Goal: Task Accomplishment & Management: Use online tool/utility

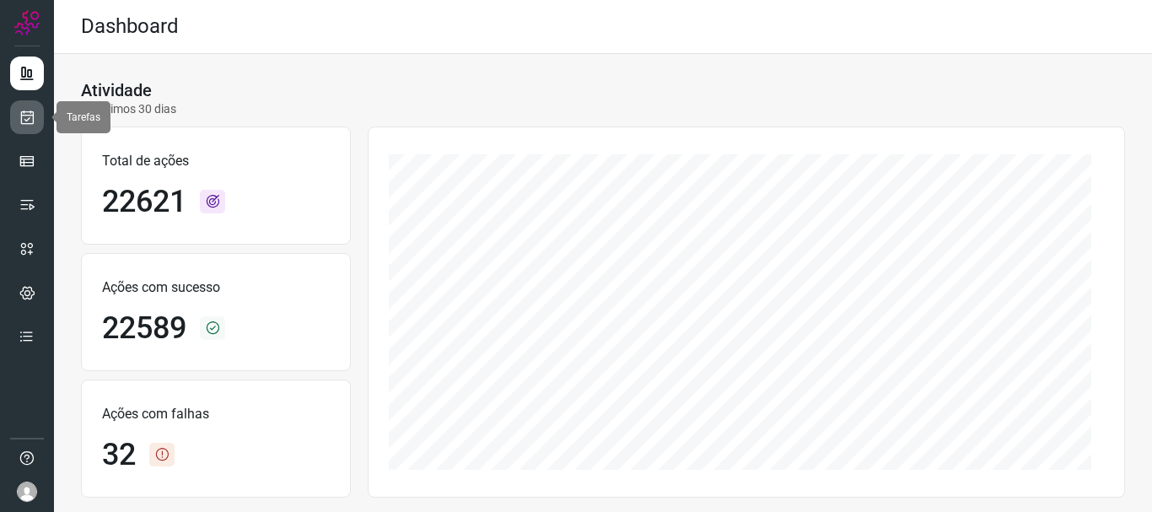
click at [33, 130] on link at bounding box center [27, 117] width 34 height 34
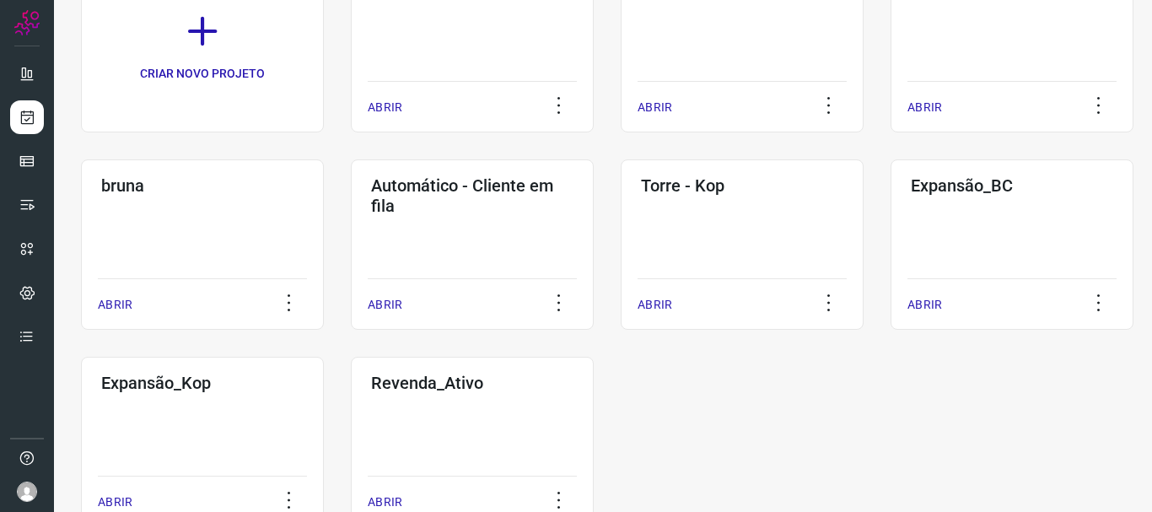
scroll to position [229, 0]
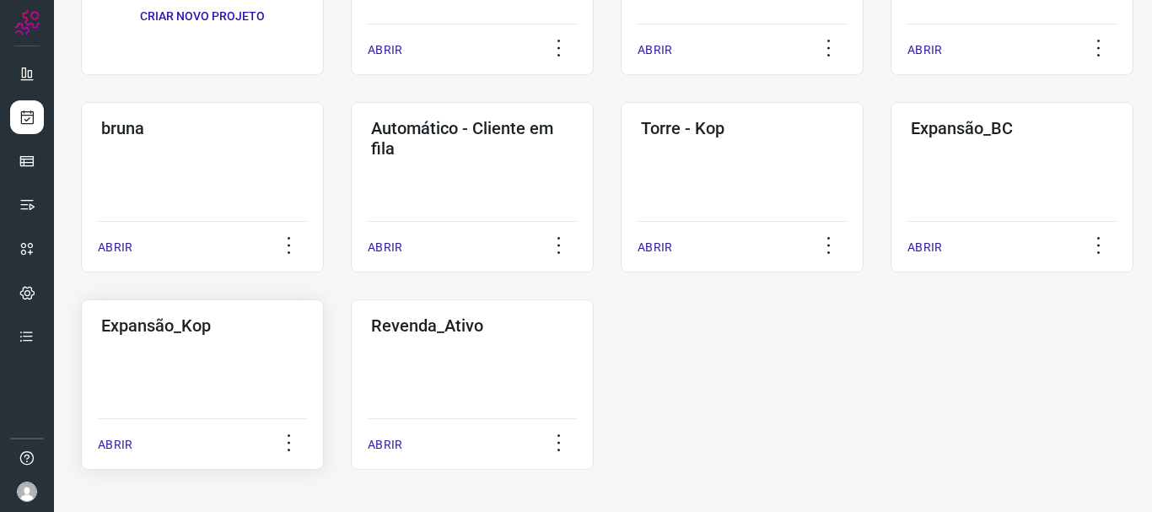
click at [154, 333] on h3 "Expansão_Kop" at bounding box center [202, 325] width 202 height 20
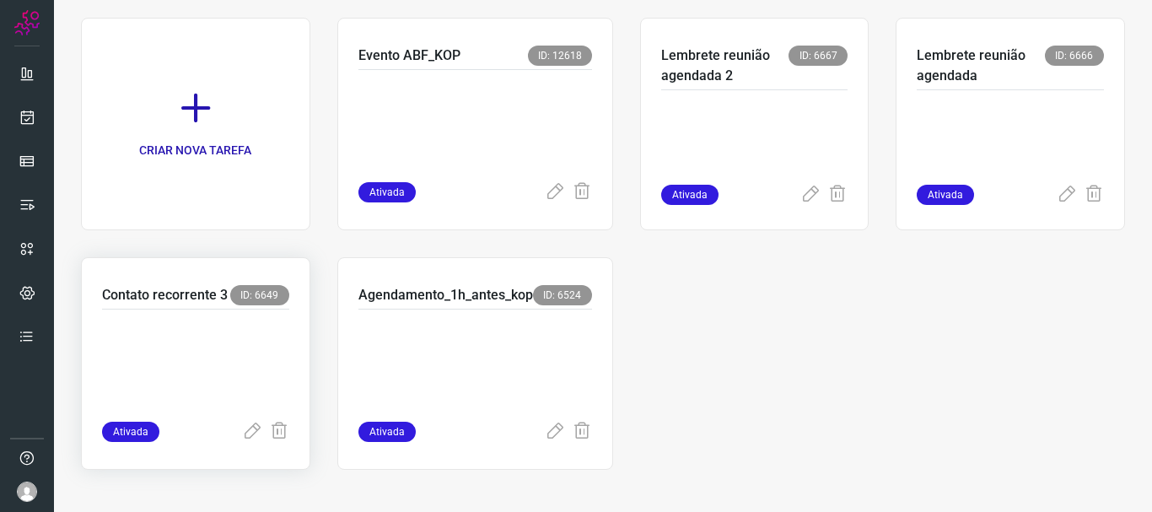
click at [212, 372] on p at bounding box center [195, 362] width 187 height 84
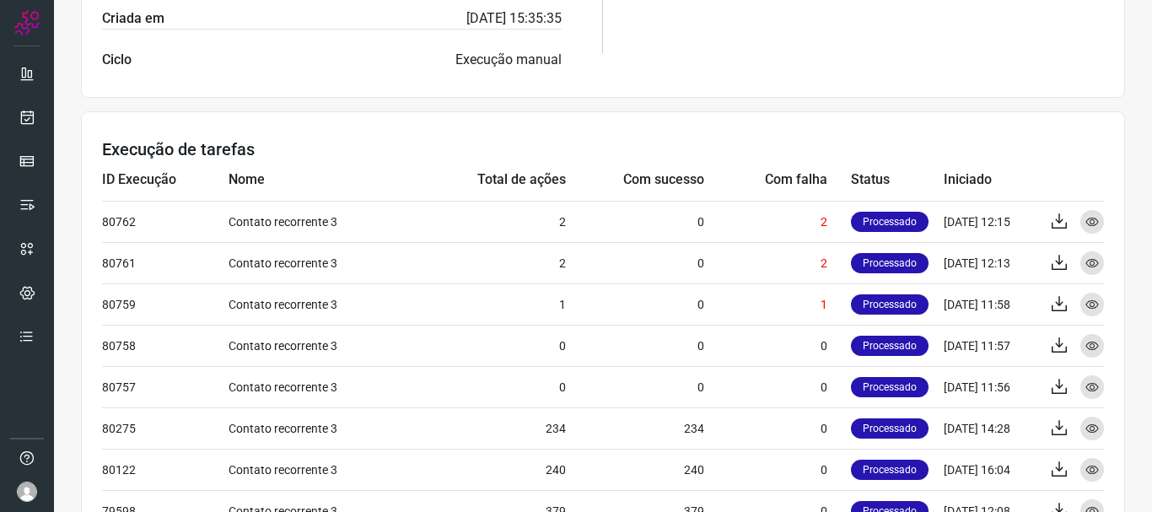
scroll to position [549, 0]
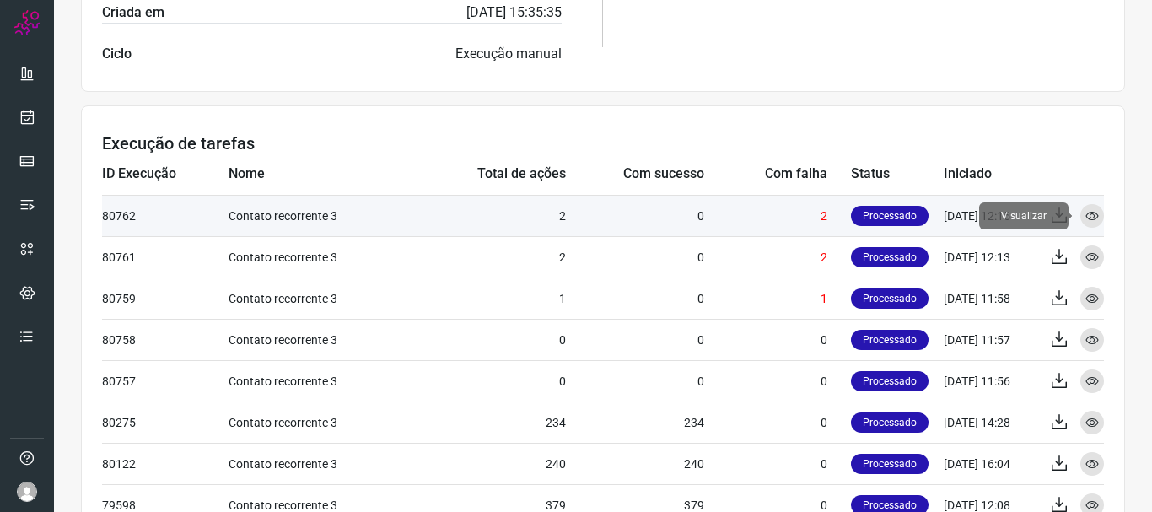
click at [1085, 218] on icon at bounding box center [1091, 215] width 13 height 13
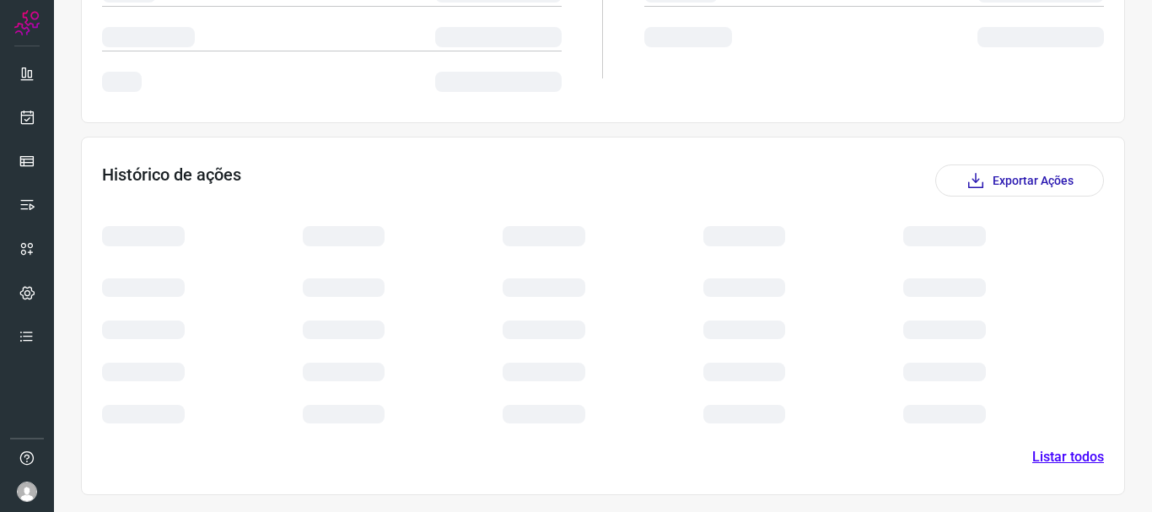
scroll to position [268, 0]
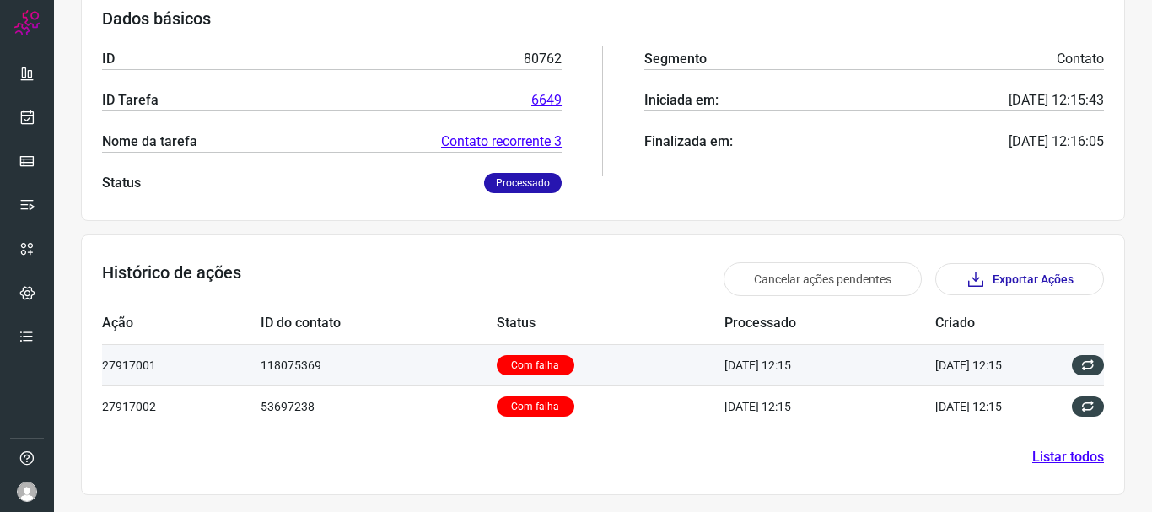
click at [502, 359] on p "Com falha" at bounding box center [536, 365] width 78 height 20
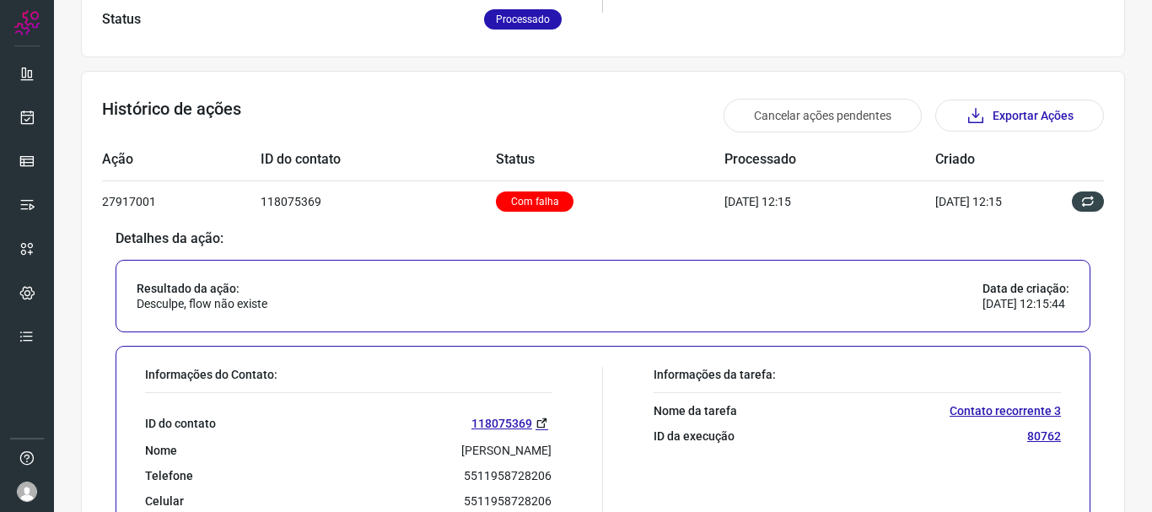
scroll to position [409, 0]
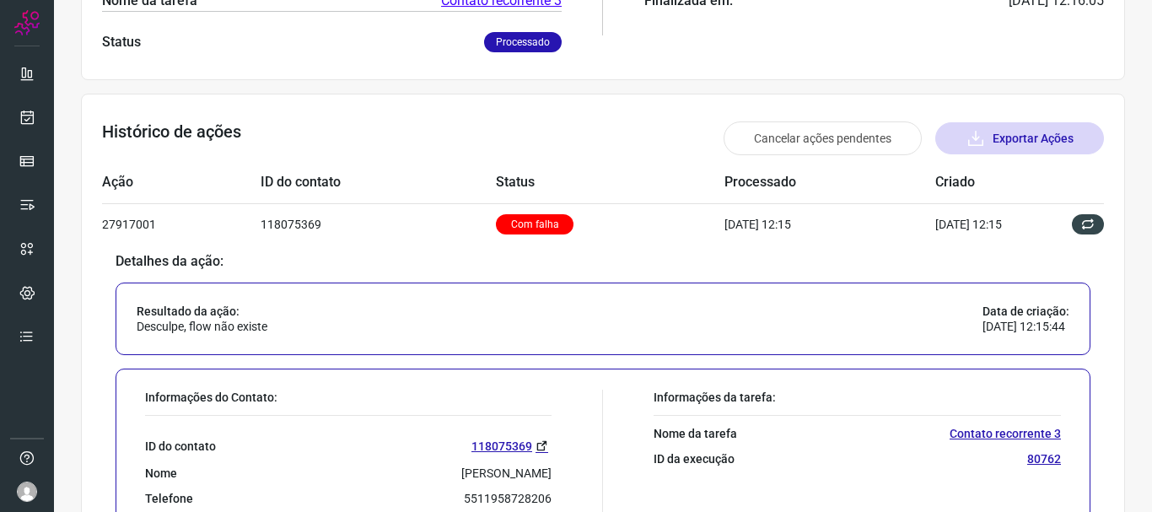
click at [1019, 134] on button "Exportar Ações" at bounding box center [1019, 138] width 169 height 32
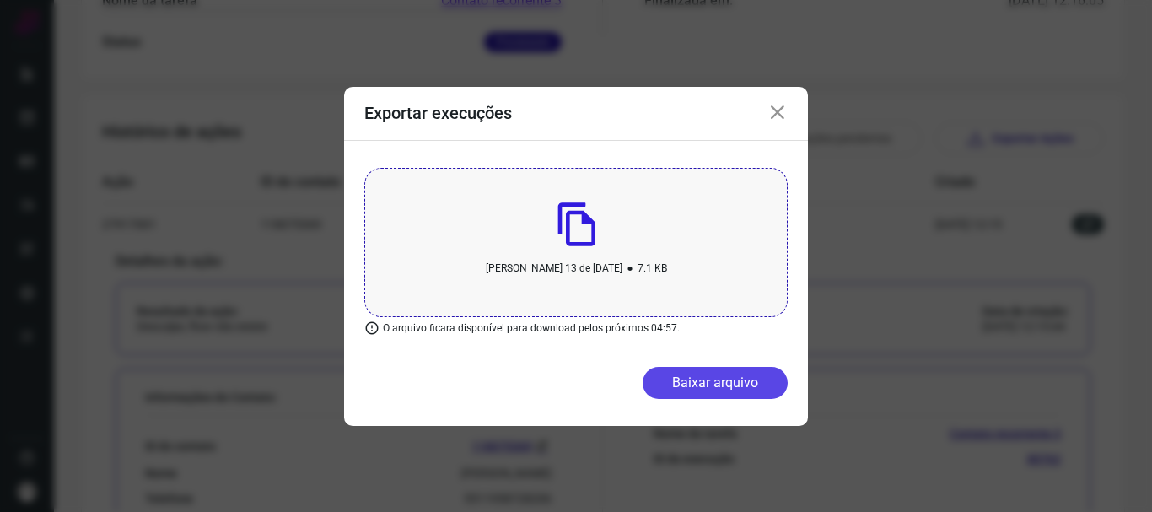
click at [707, 392] on button "Baixar arquivo" at bounding box center [715, 383] width 145 height 32
click at [780, 111] on icon at bounding box center [777, 113] width 20 height 20
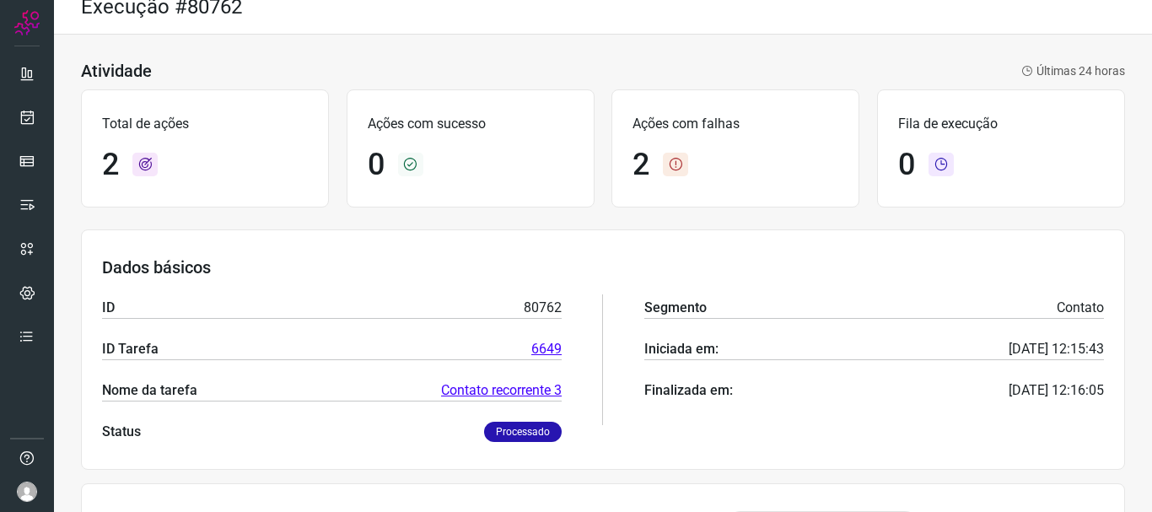
scroll to position [0, 0]
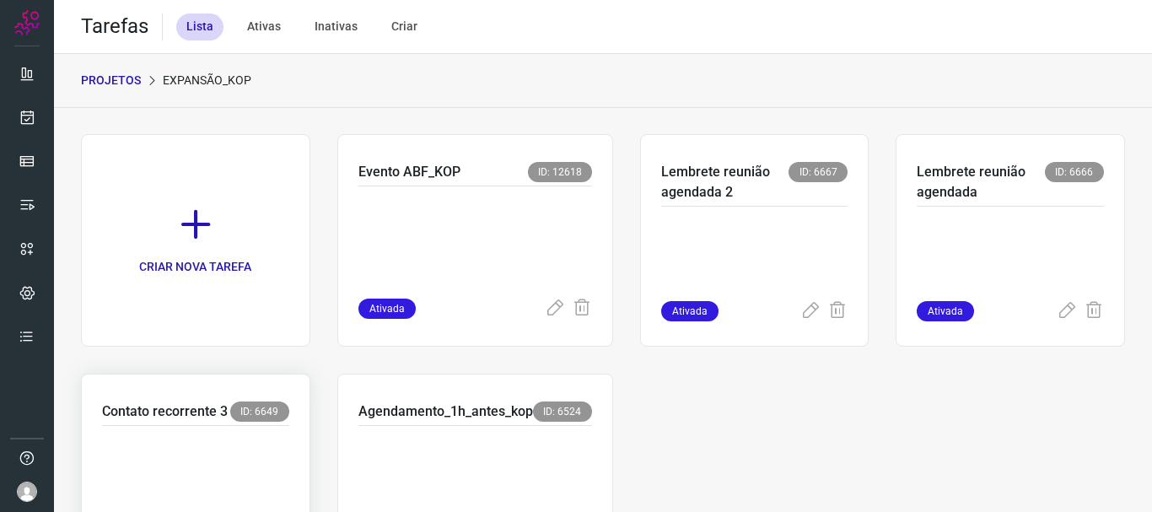
click at [154, 422] on p "Contato recorrente 3" at bounding box center [165, 411] width 126 height 20
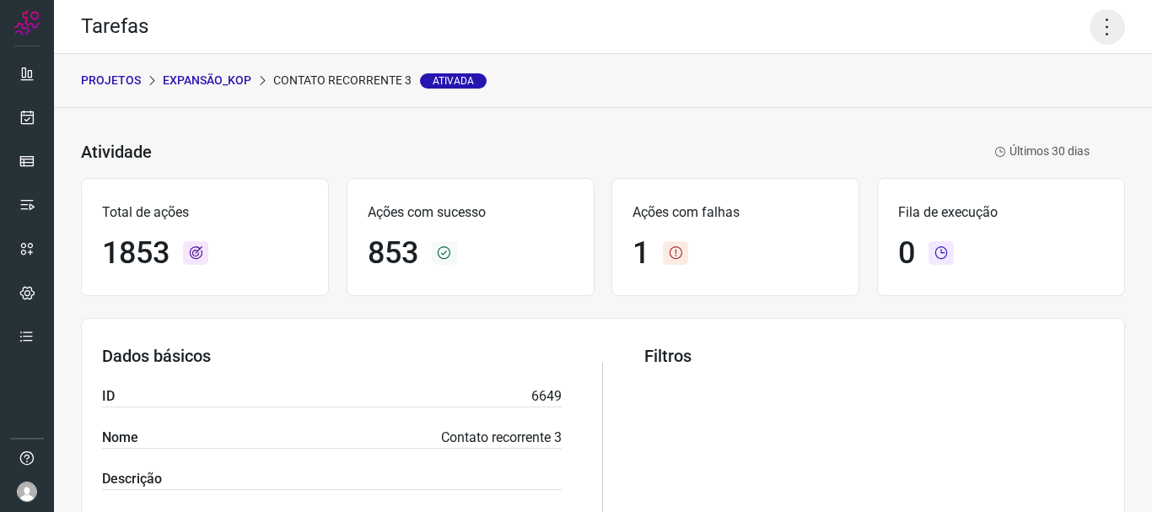
click at [1099, 29] on icon at bounding box center [1106, 26] width 35 height 35
click at [814, 394] on div "Filtros" at bounding box center [874, 479] width 460 height 267
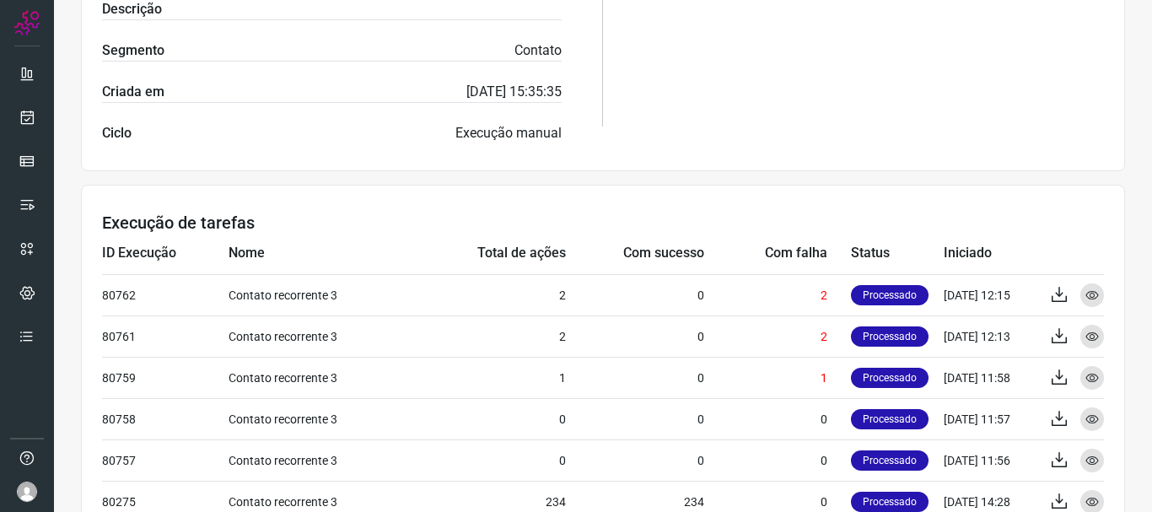
scroll to position [464, 0]
